Goal: Check status: Check status

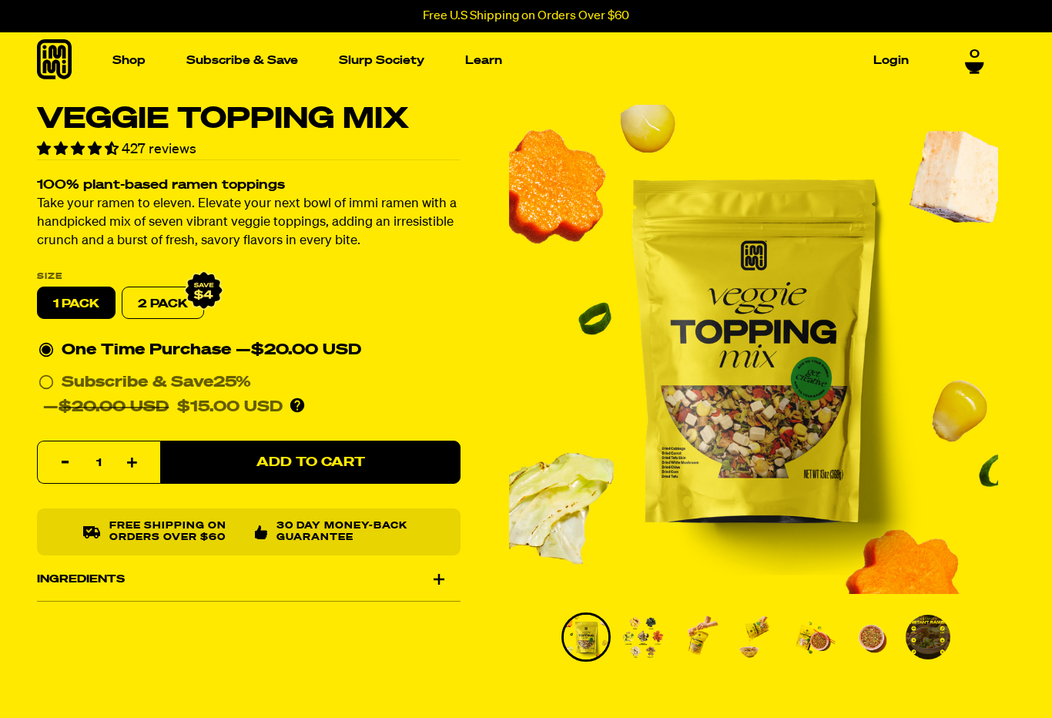
click at [912, 57] on link "Login" at bounding box center [891, 61] width 48 height 24
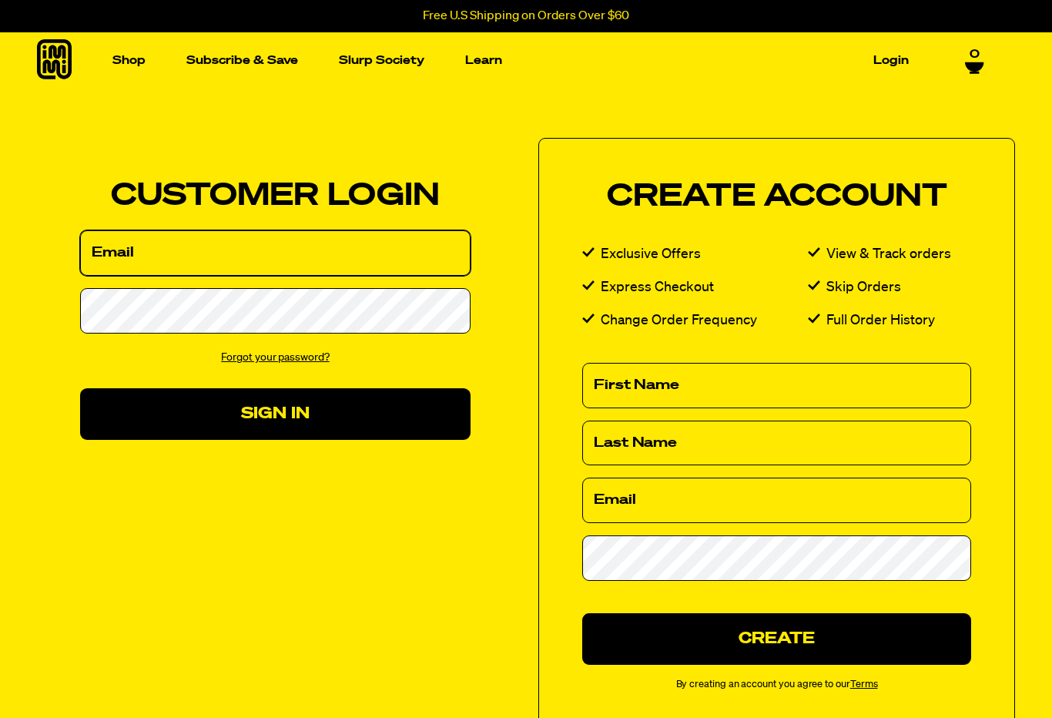
type input "[EMAIL_ADDRESS][DOMAIN_NAME]"
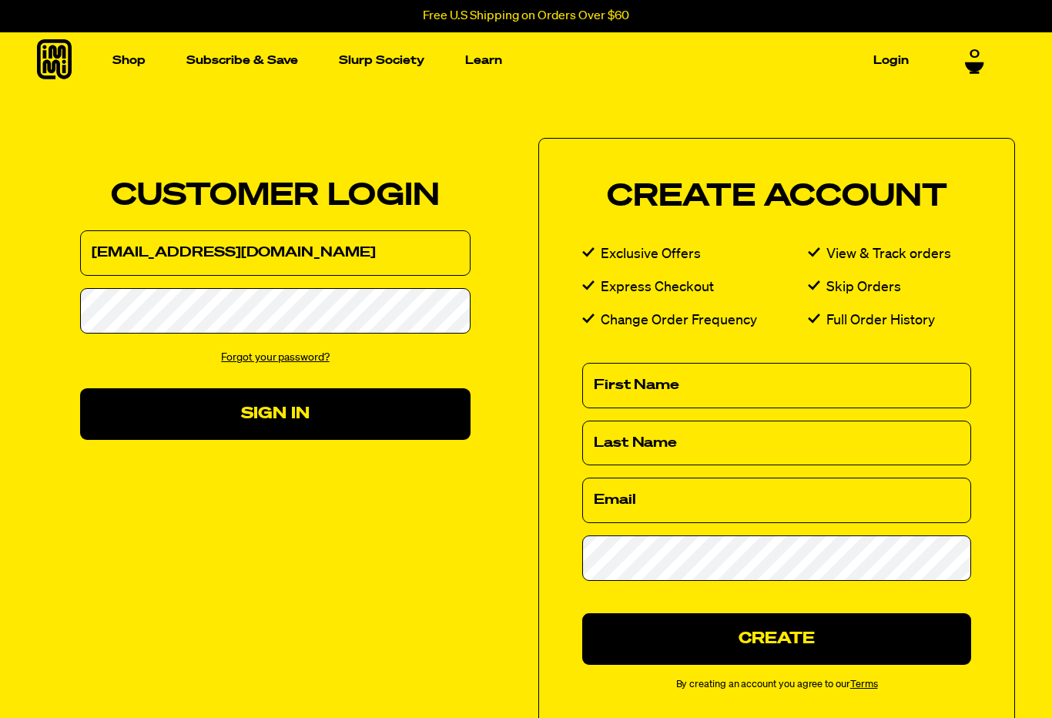
click at [275, 413] on button "Sign In" at bounding box center [275, 414] width 391 height 52
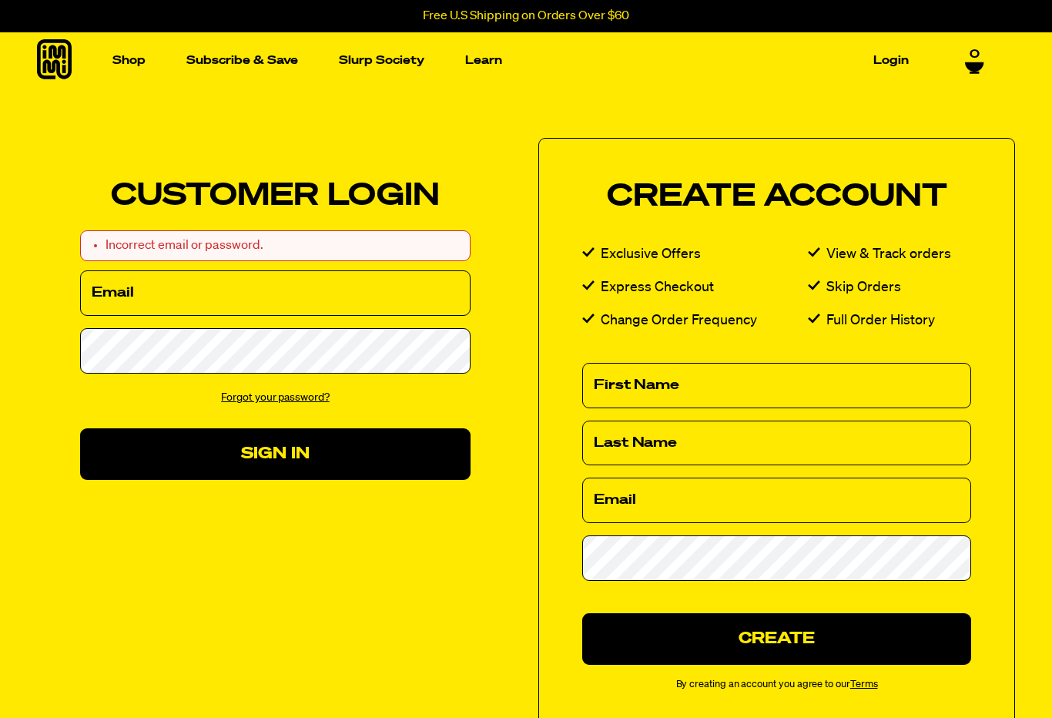
click at [351, 293] on input "Email" at bounding box center [275, 292] width 391 height 45
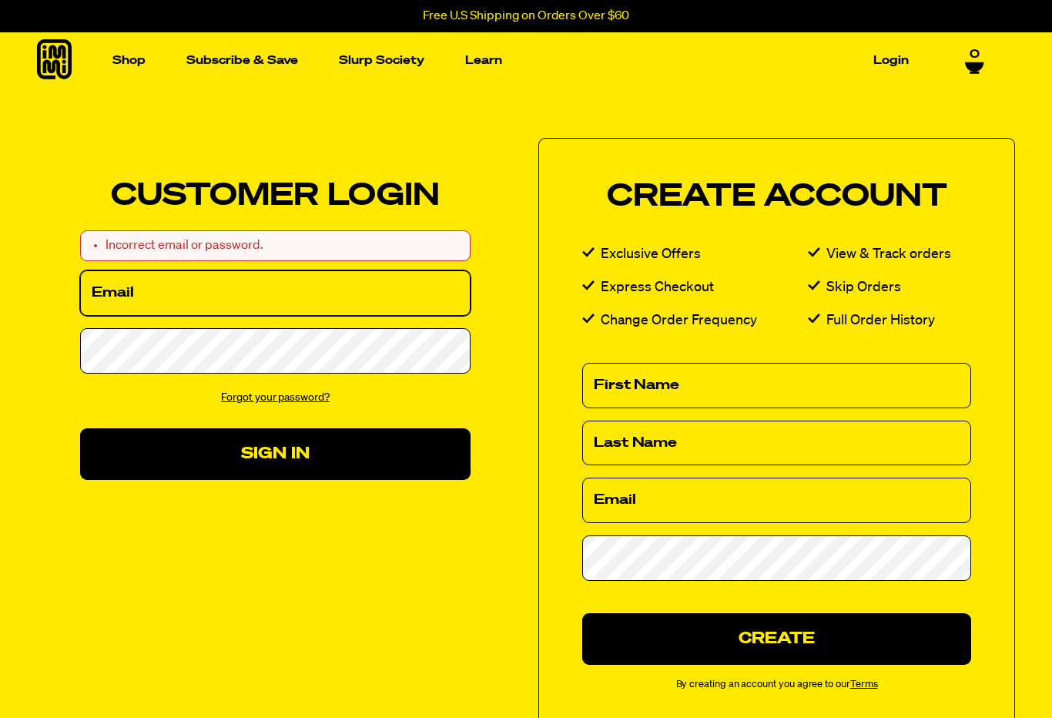
type input "[EMAIL_ADDRESS][DOMAIN_NAME]"
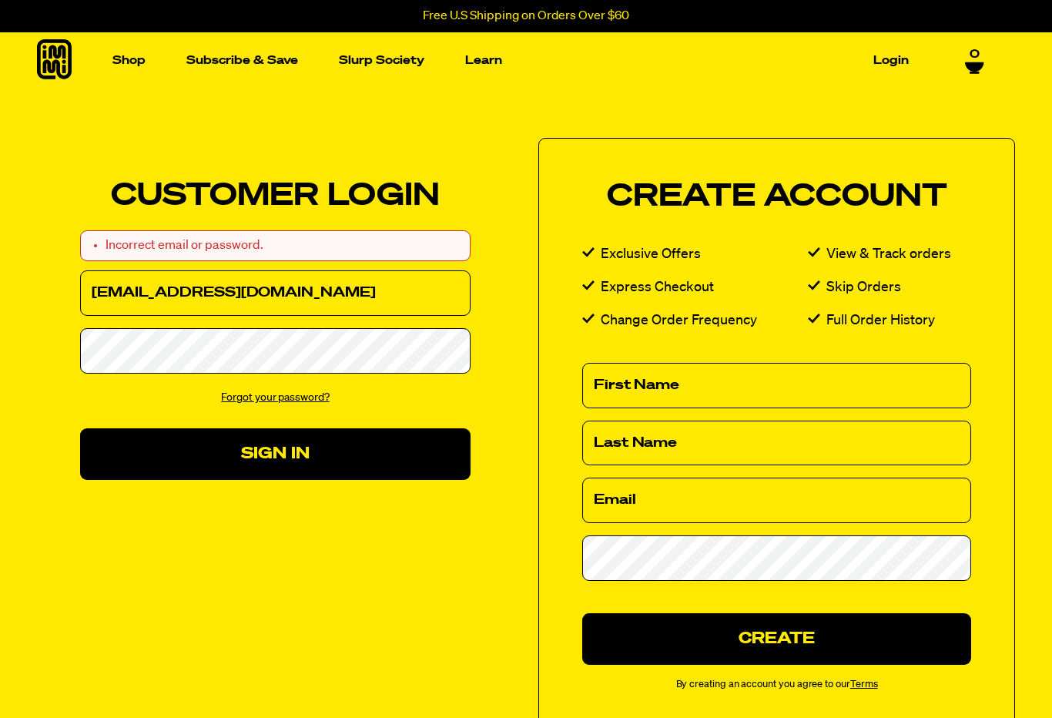
click at [378, 463] on button "Sign In" at bounding box center [275, 454] width 391 height 52
click at [310, 290] on input "Email" at bounding box center [275, 292] width 391 height 45
click at [339, 428] on button "Sign In" at bounding box center [275, 454] width 391 height 52
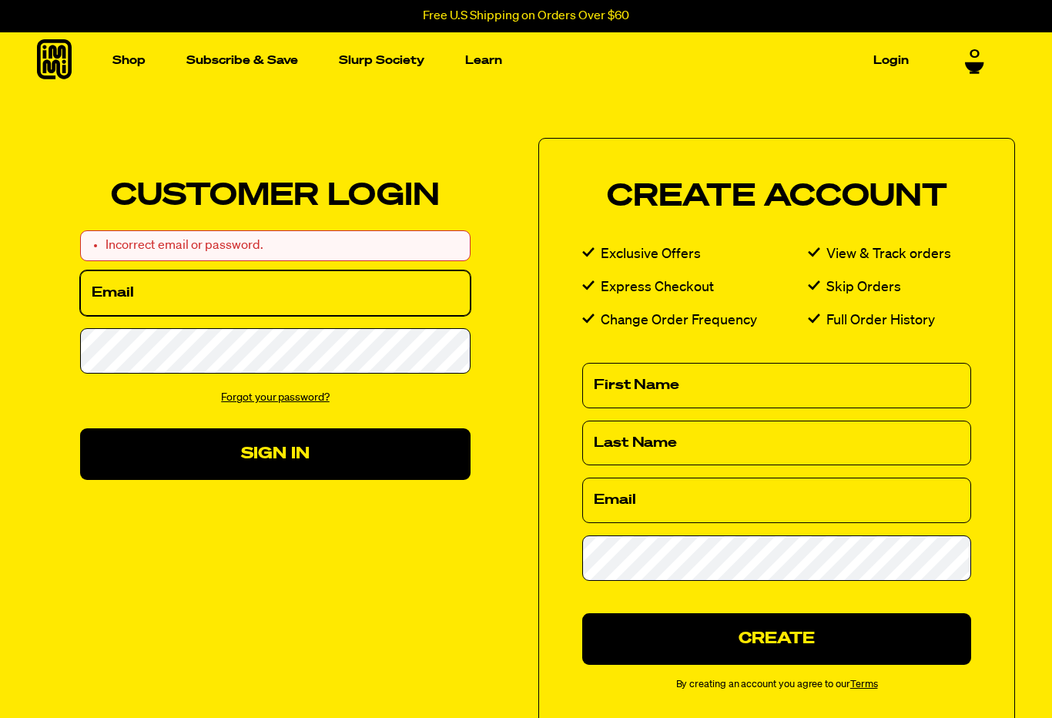
click at [310, 303] on input "Email" at bounding box center [275, 292] width 391 height 45
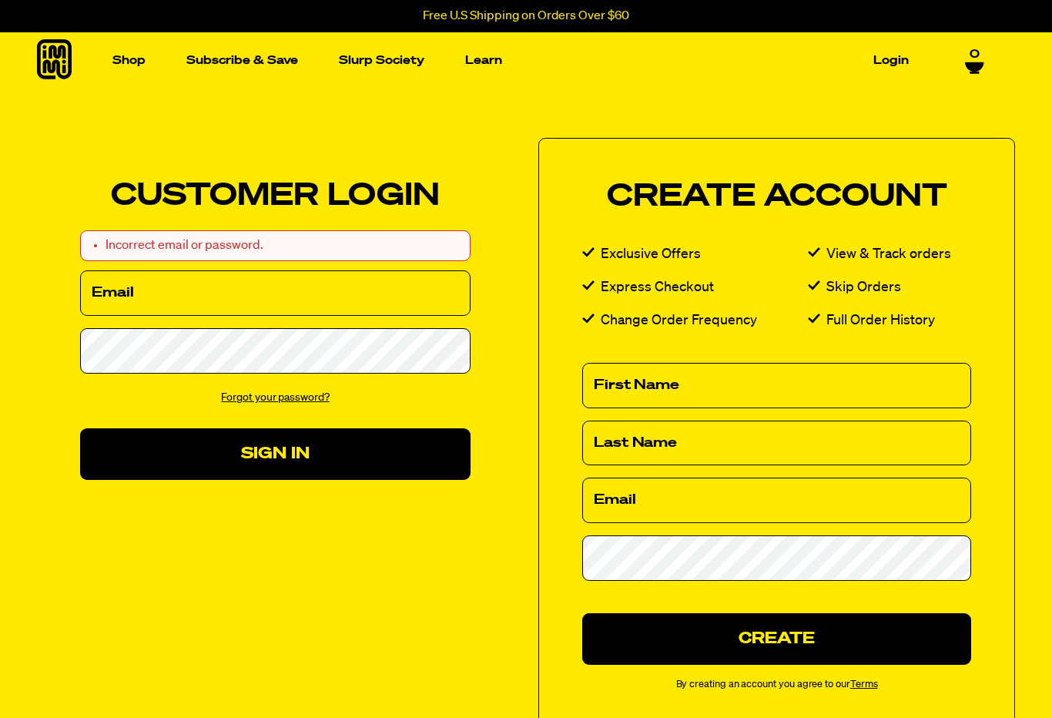
click at [312, 403] on link "Forgot your password?" at bounding box center [275, 397] width 109 height 11
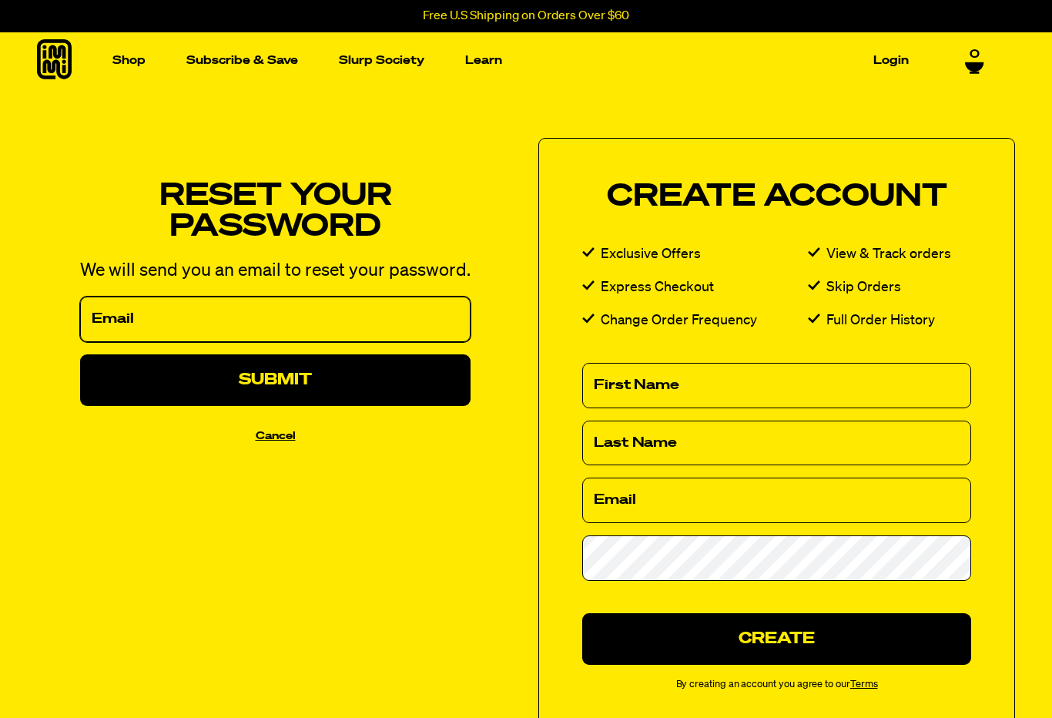
click at [283, 324] on input "Email" at bounding box center [275, 319] width 391 height 45
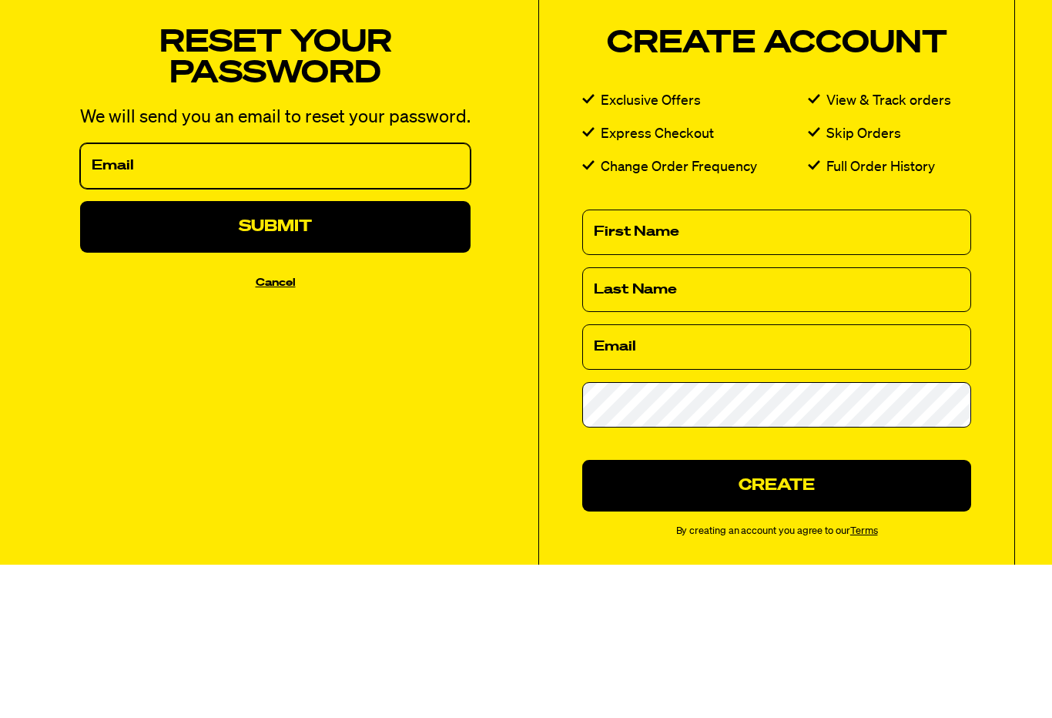
type input "hurricane_350002003@yahoo.com"
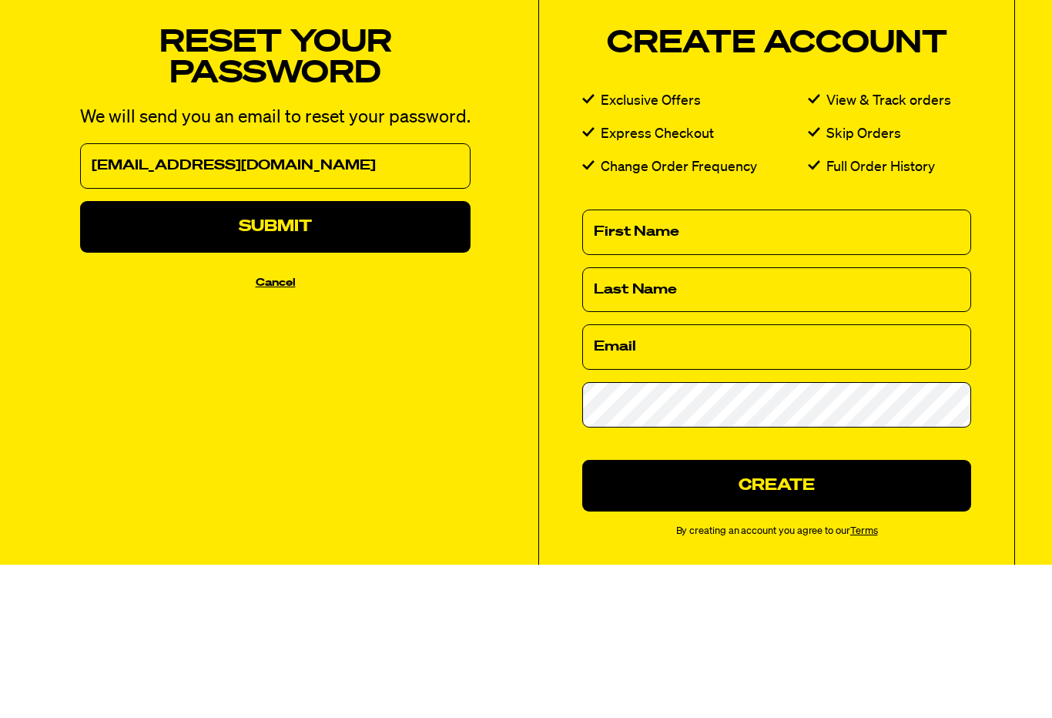
scroll to position [153, 0]
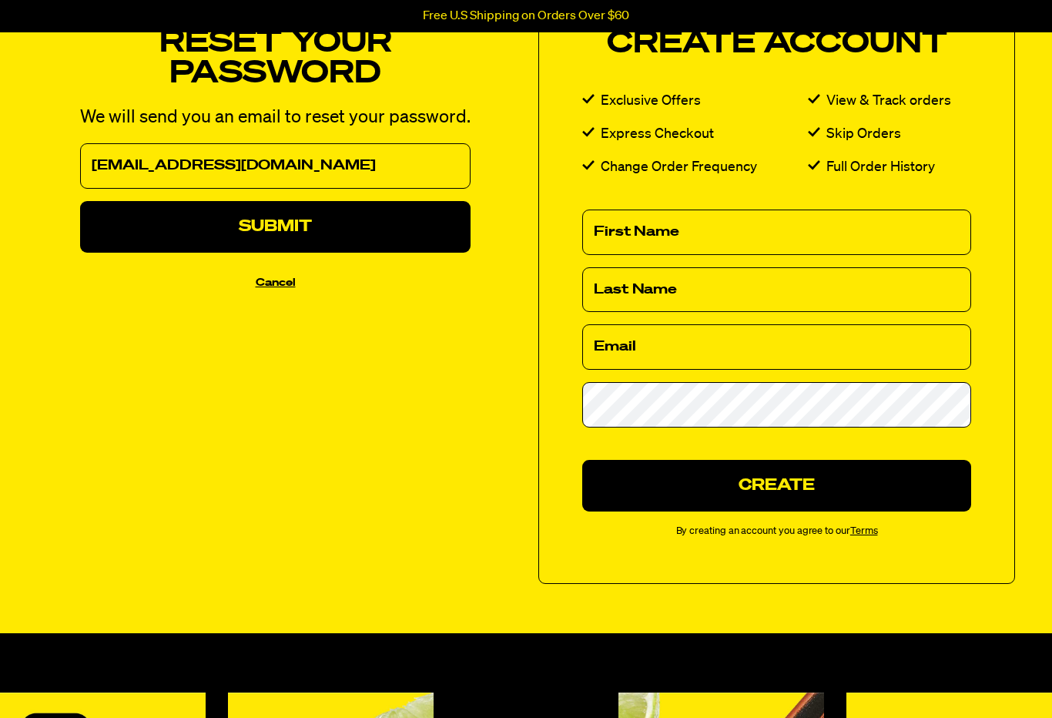
click at [396, 246] on button "Submit" at bounding box center [275, 227] width 391 height 52
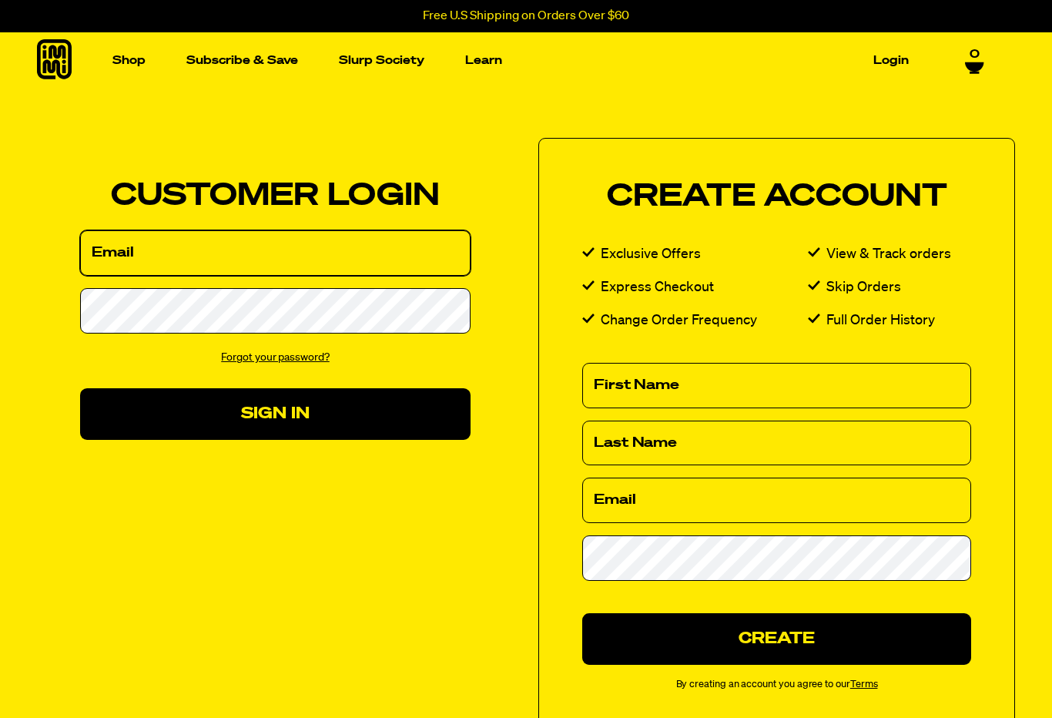
type input "[EMAIL_ADDRESS][DOMAIN_NAME]"
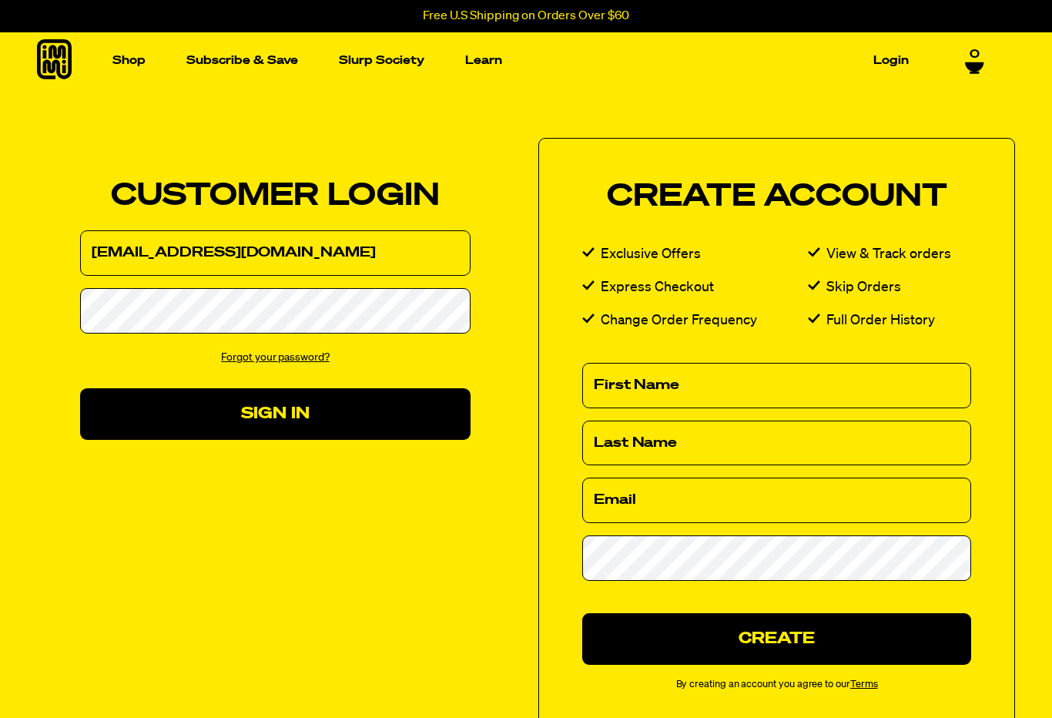
click at [404, 416] on button "Sign In" at bounding box center [275, 414] width 391 height 52
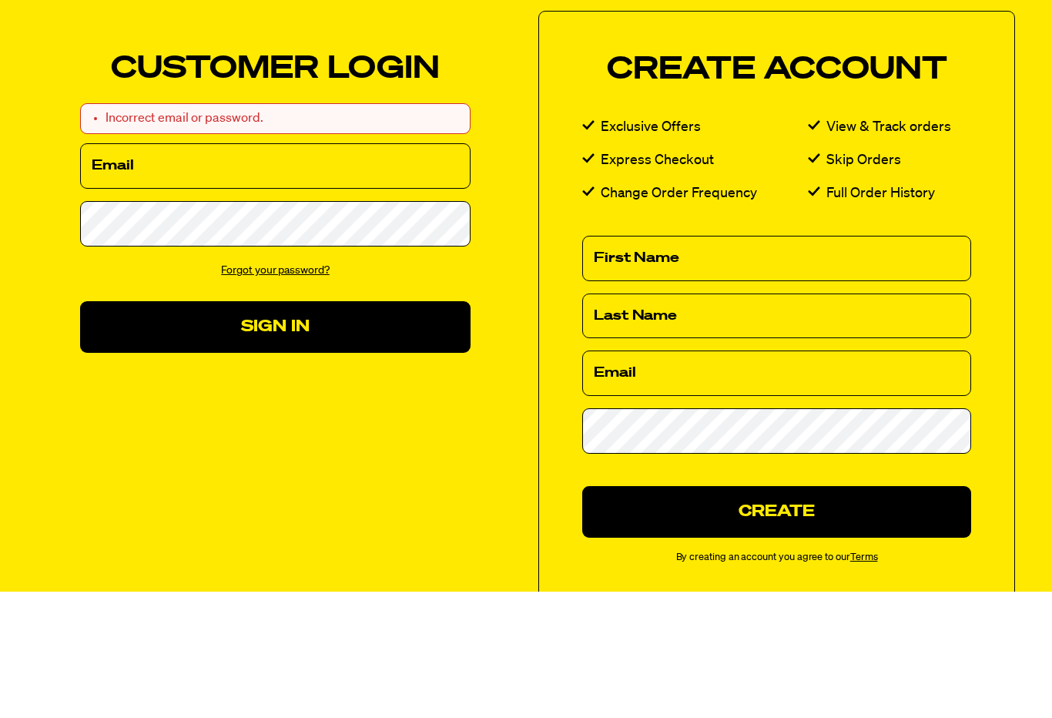
scroll to position [127, 0]
